Goal: Navigation & Orientation: Find specific page/section

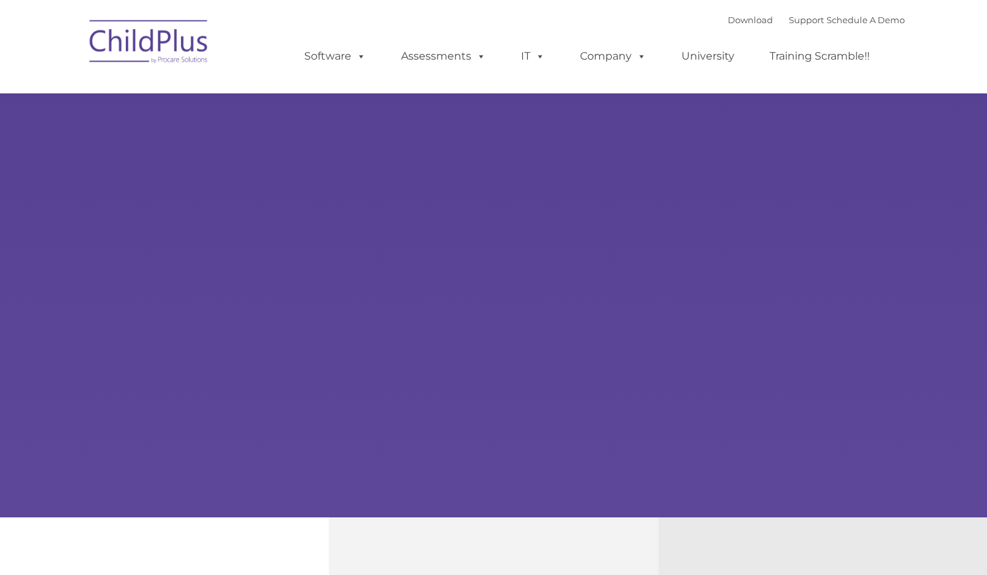
select select "MEDIUM"
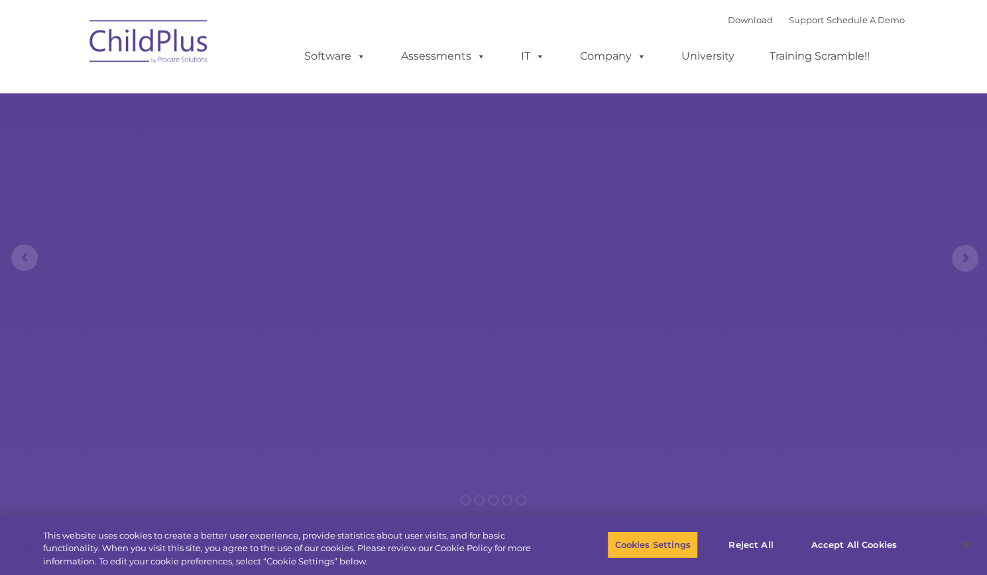
type input ""
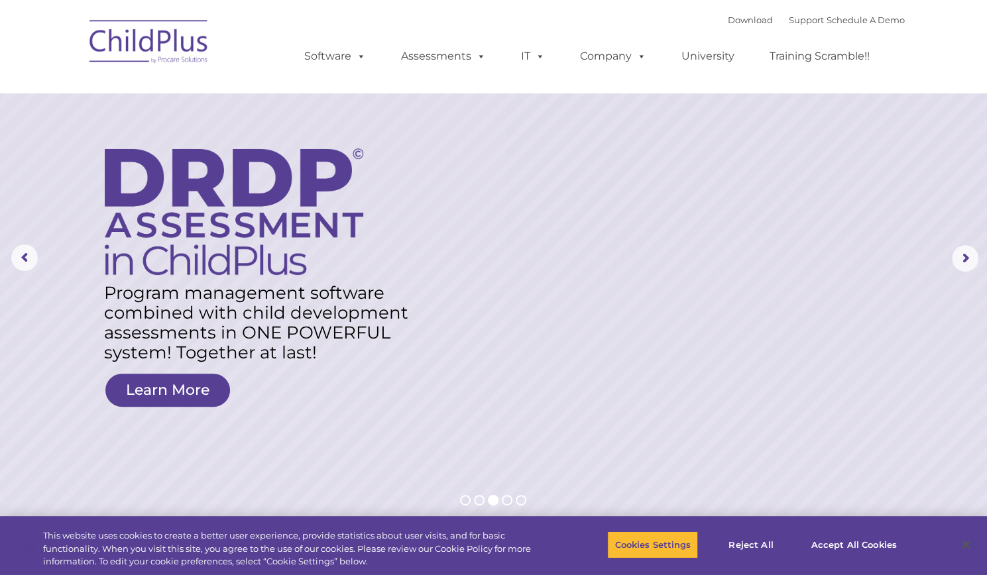
click at [178, 51] on img at bounding box center [149, 44] width 133 height 66
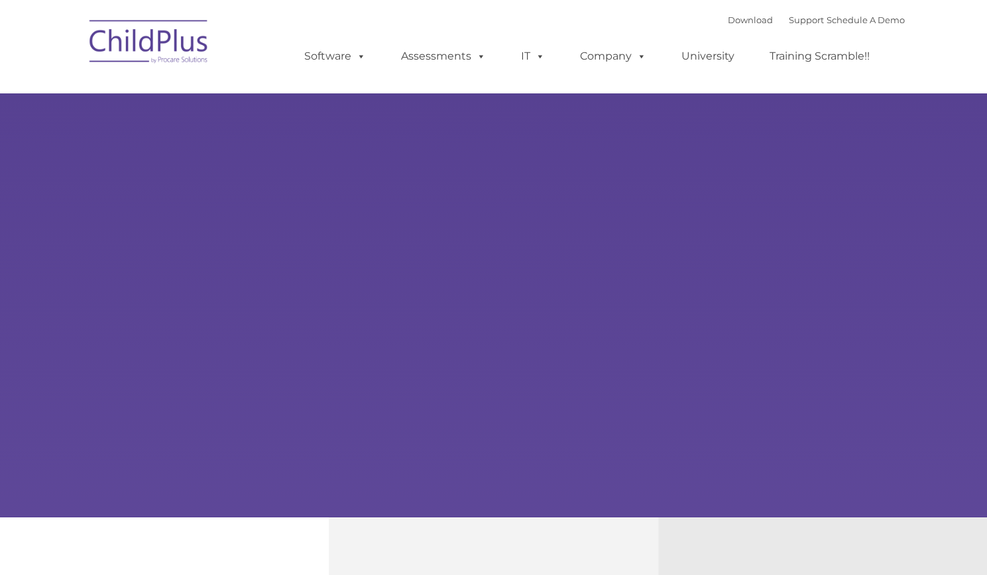
type input ""
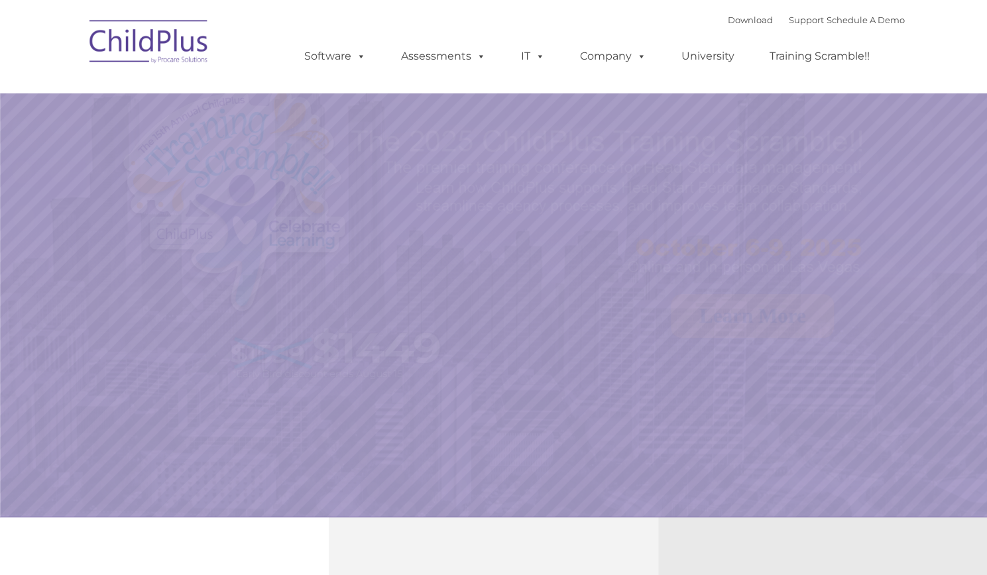
select select "MEDIUM"
